Goal: Task Accomplishment & Management: Manage account settings

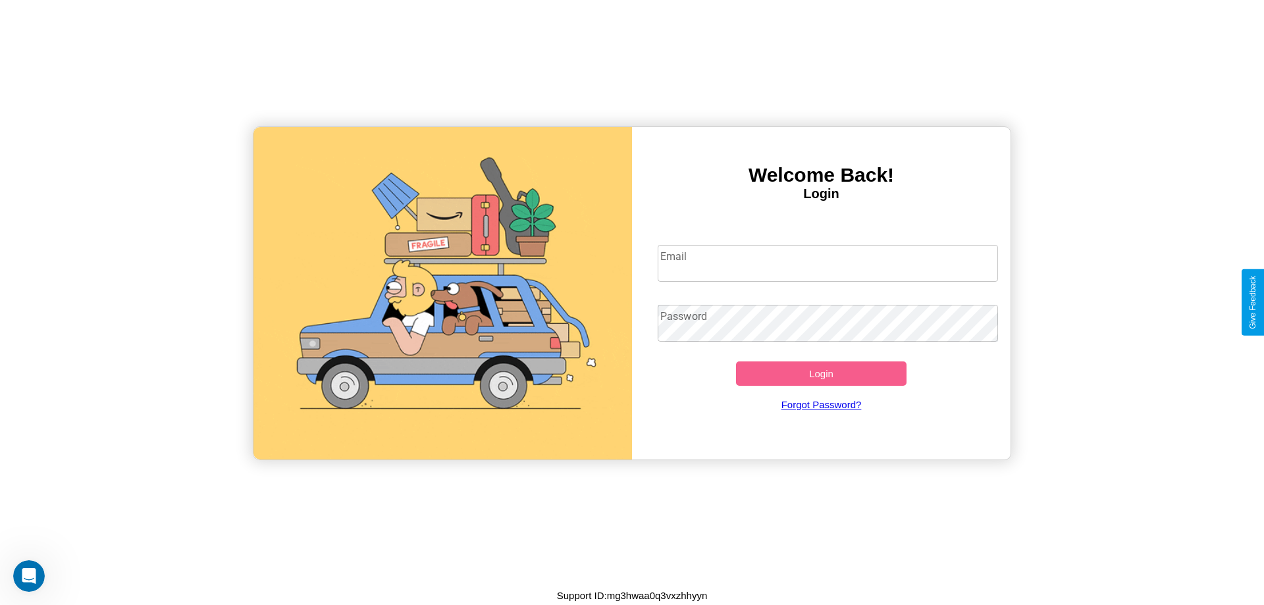
click at [828, 263] on input "Email" at bounding box center [828, 263] width 341 height 37
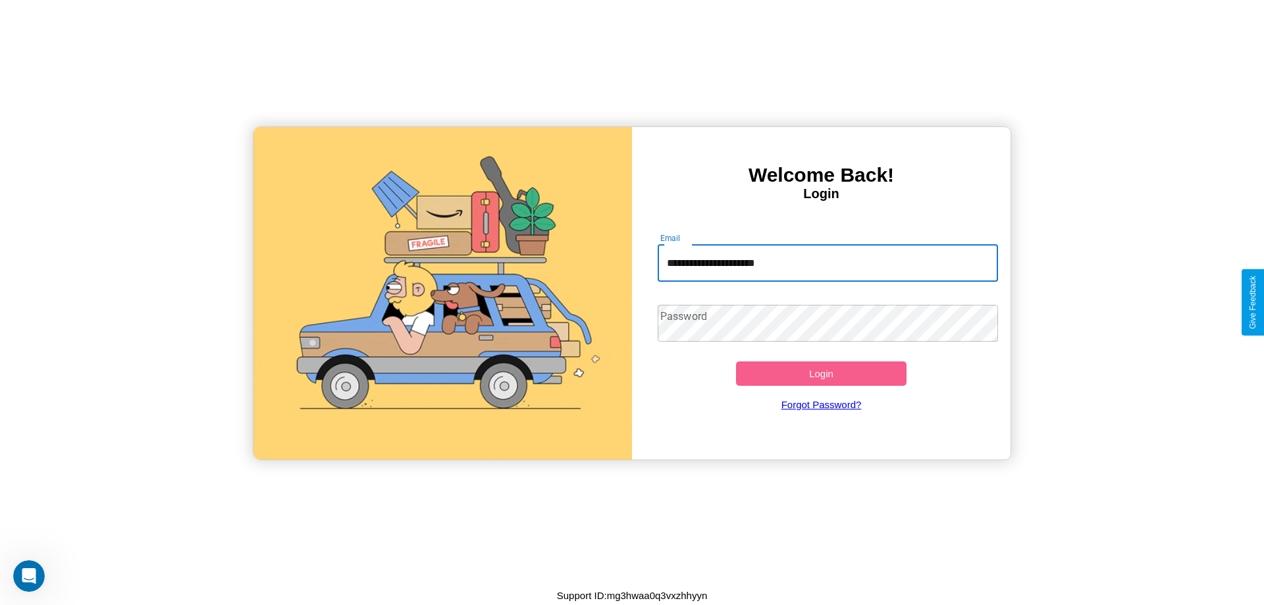
type input "**********"
click at [821, 373] on button "Login" at bounding box center [821, 373] width 171 height 24
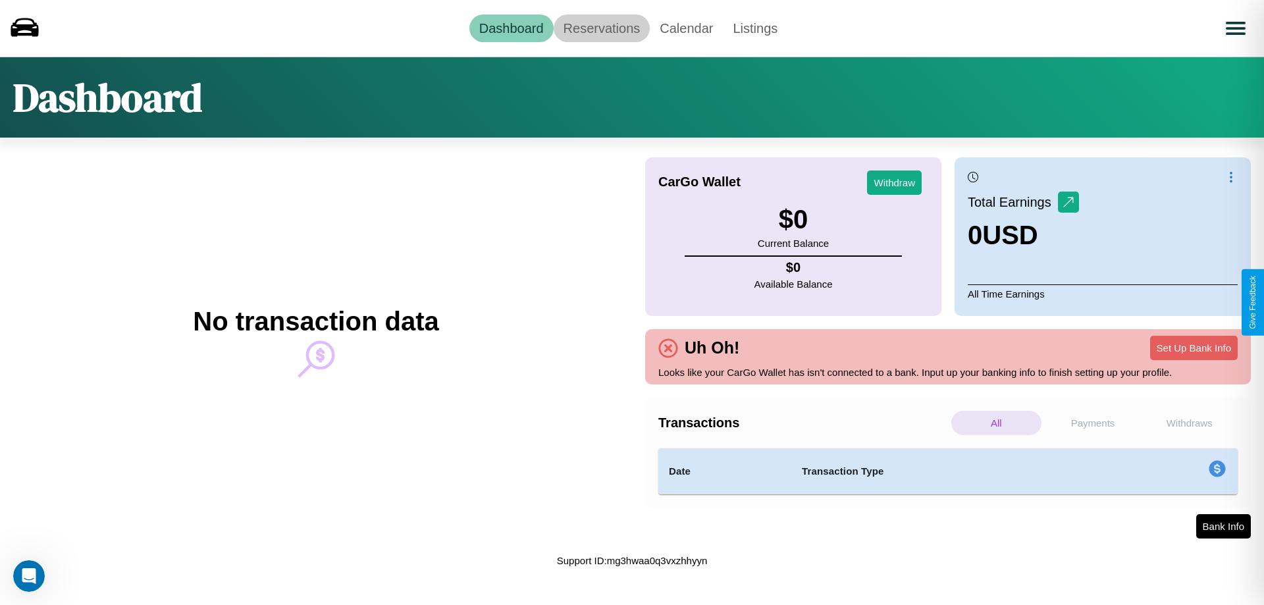
click at [601, 28] on link "Reservations" at bounding box center [602, 28] width 97 height 28
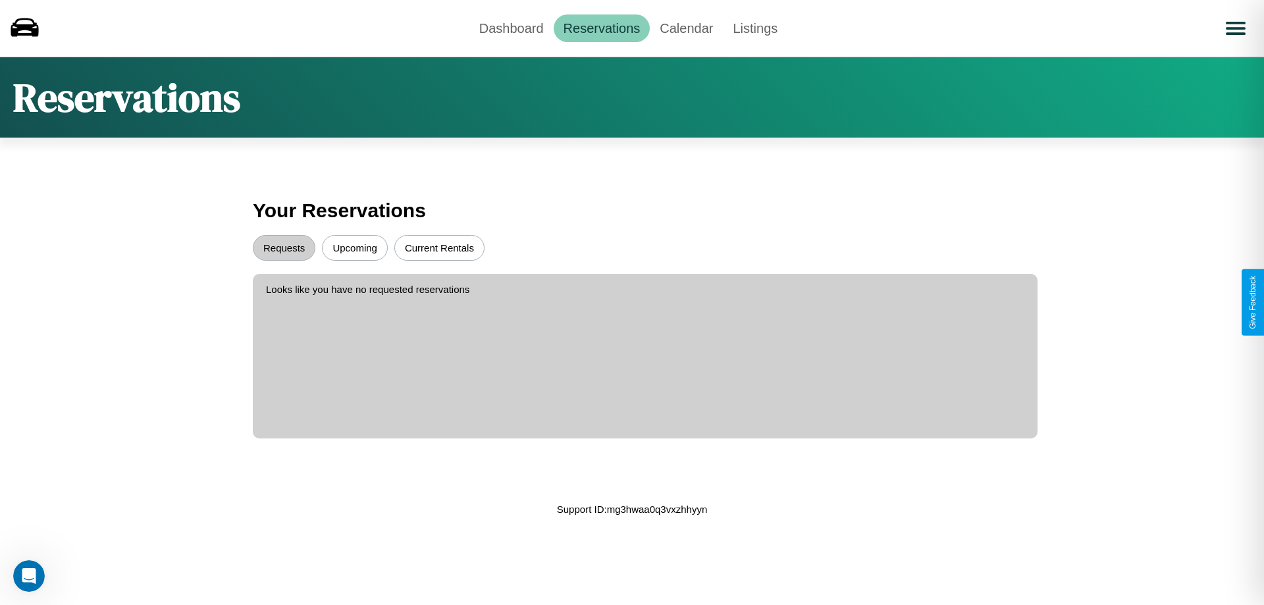
click at [355, 248] on button "Upcoming" at bounding box center [355, 248] width 66 height 26
click at [439, 248] on button "Current Rentals" at bounding box center [439, 248] width 90 height 26
click at [284, 248] on button "Requests" at bounding box center [284, 248] width 63 height 26
click at [686, 28] on link "Calendar" at bounding box center [686, 28] width 73 height 28
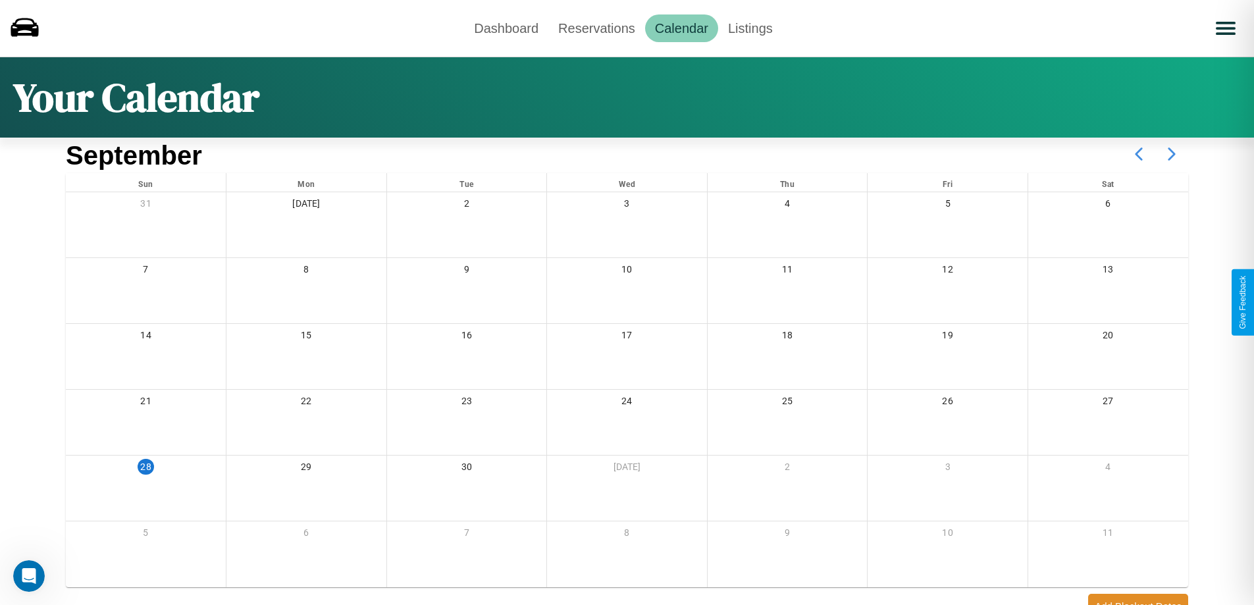
click at [1172, 154] on icon at bounding box center [1172, 154] width 33 height 33
